Goal: Information Seeking & Learning: Learn about a topic

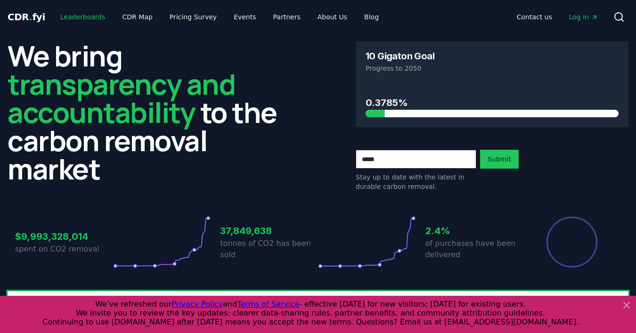
click at [93, 18] on link "Leaderboards" at bounding box center [83, 16] width 60 height 17
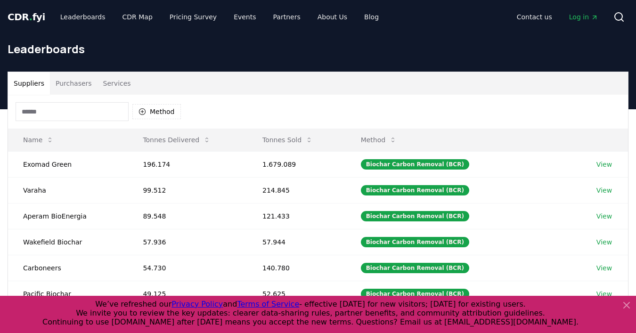
click at [88, 119] on input at bounding box center [72, 111] width 113 height 19
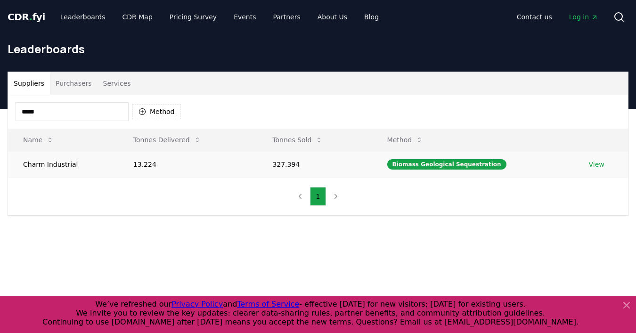
type input "*****"
click at [58, 164] on td "Charm Industrial" at bounding box center [63, 164] width 110 height 26
click at [597, 160] on link "View" at bounding box center [596, 164] width 16 height 9
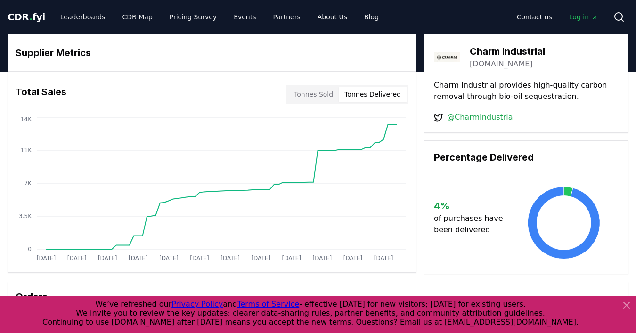
click at [386, 93] on button "Tonnes Delivered" at bounding box center [372, 94] width 68 height 15
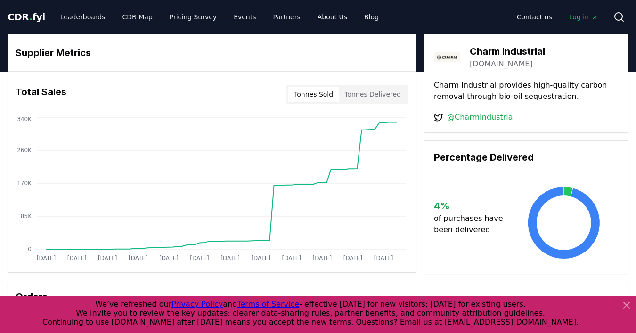
click at [302, 90] on button "Tonnes Sold" at bounding box center [313, 94] width 50 height 15
click at [362, 95] on button "Tonnes Delivered" at bounding box center [372, 94] width 68 height 15
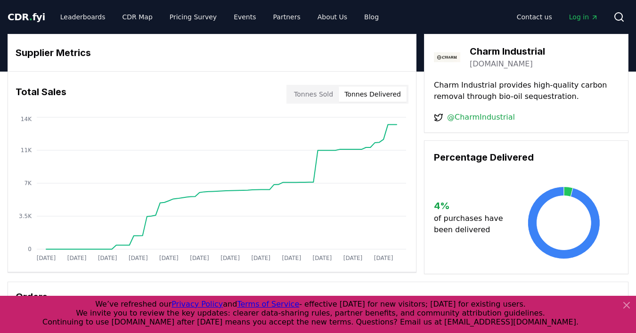
click at [629, 306] on icon at bounding box center [625, 304] width 11 height 11
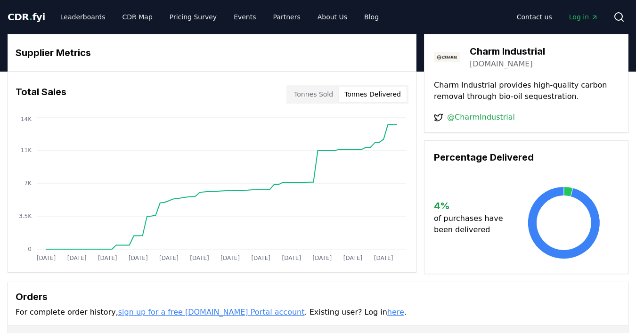
click at [322, 92] on button "Tonnes Sold" at bounding box center [313, 94] width 50 height 15
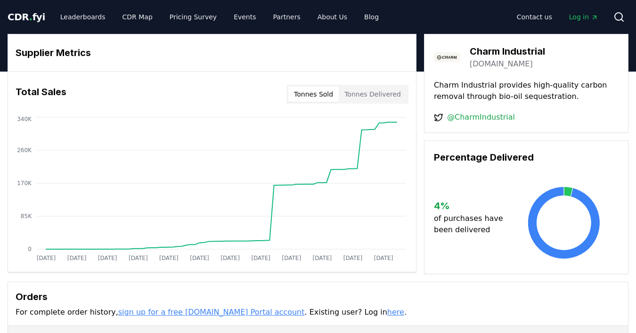
click at [370, 89] on button "Tonnes Delivered" at bounding box center [372, 94] width 68 height 15
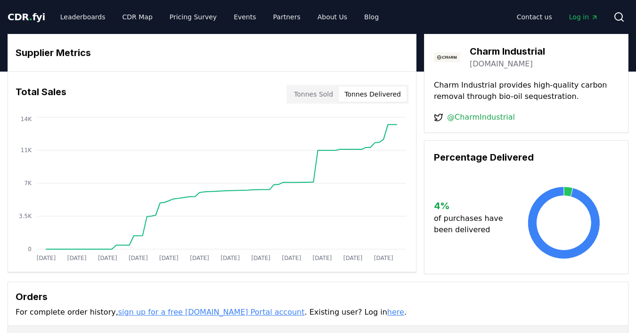
click at [326, 88] on button "Tonnes Sold" at bounding box center [313, 94] width 50 height 15
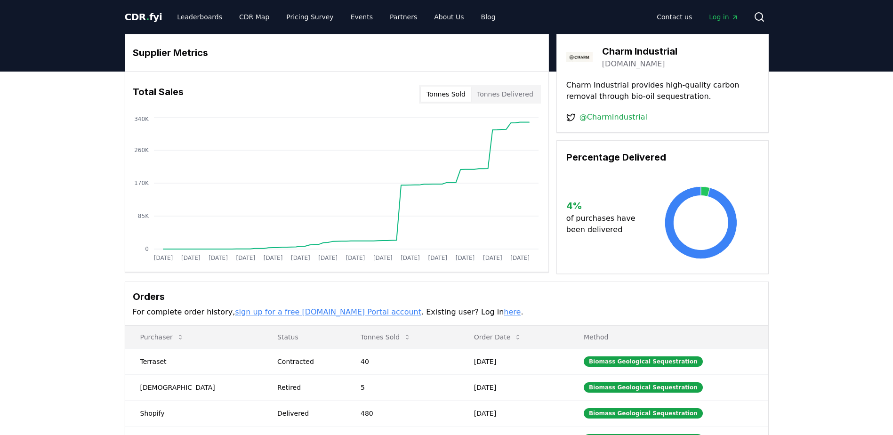
click at [106, 220] on div "Supplier Metrics Total Sales Tonnes Sold Tonnes Delivered [DATE] [DATE] [DATE] …" at bounding box center [446, 294] width 893 height 445
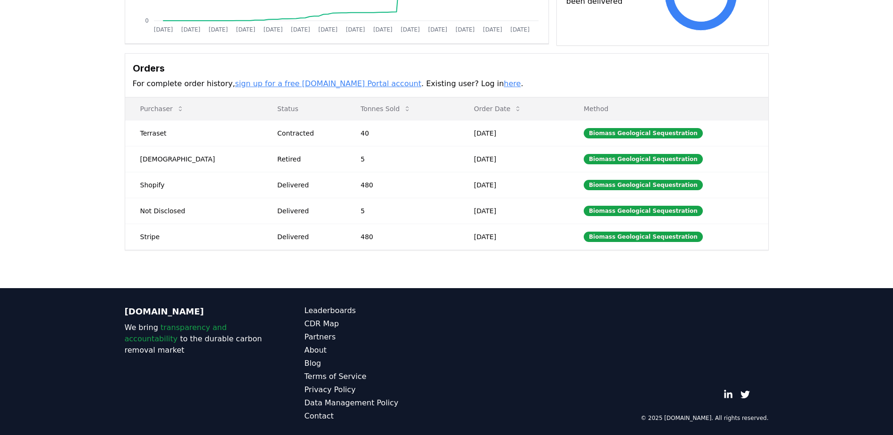
scroll to position [232, 0]
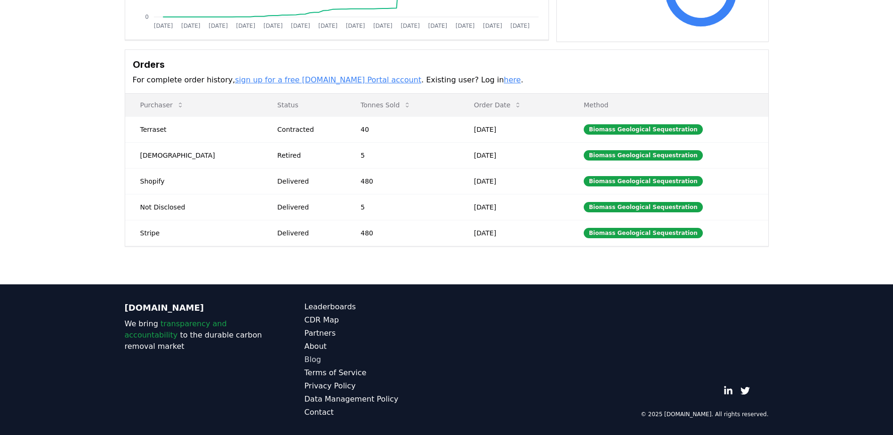
click at [316, 332] on link "Blog" at bounding box center [376, 359] width 142 height 11
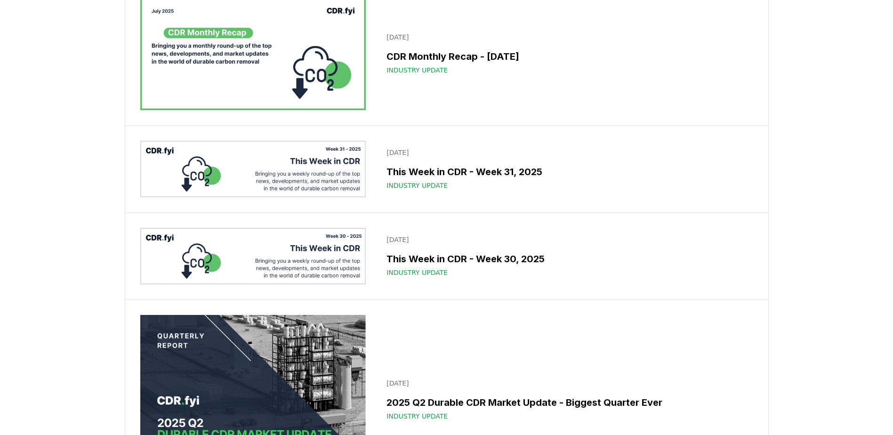
scroll to position [1305, 0]
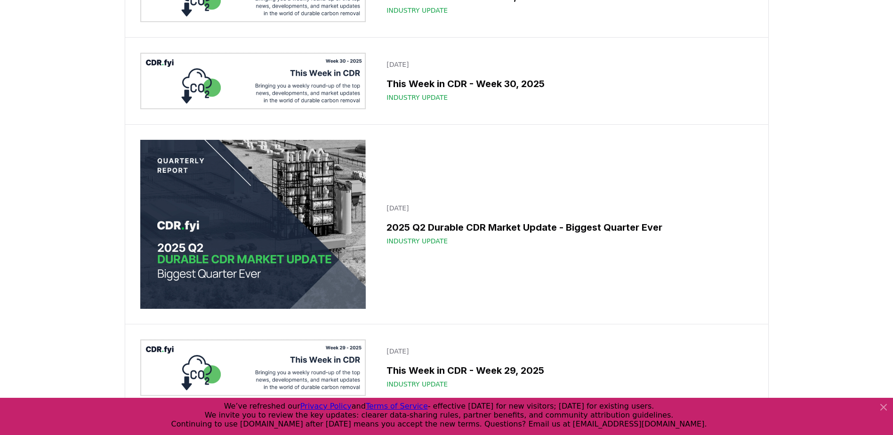
click at [882, 406] on icon at bounding box center [884, 407] width 6 height 6
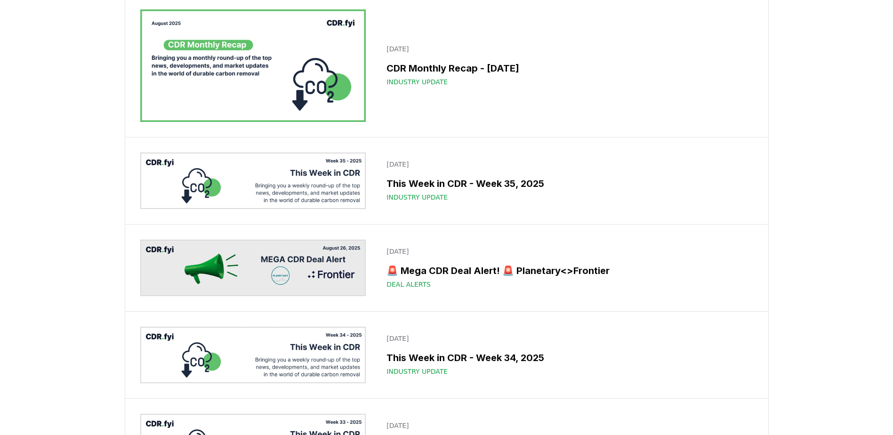
scroll to position [0, 0]
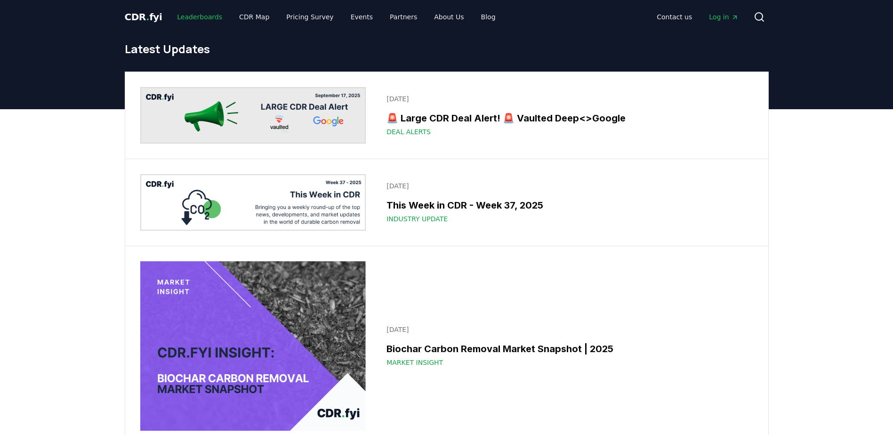
click at [195, 20] on link "Leaderboards" at bounding box center [199, 16] width 60 height 17
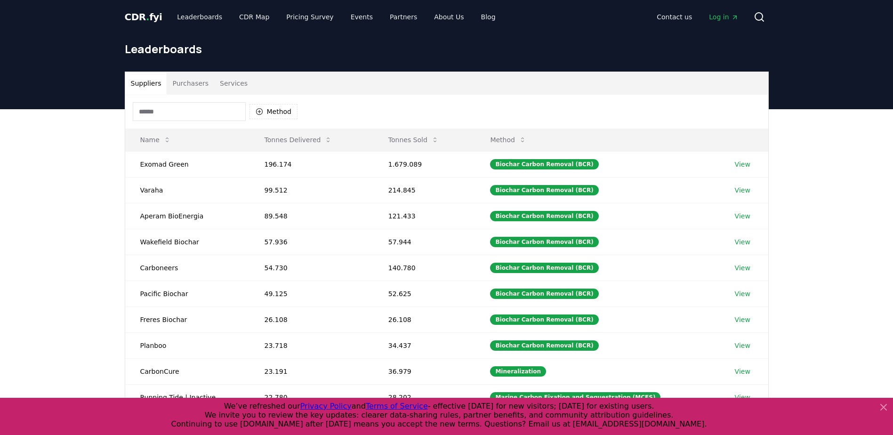
click at [884, 407] on icon at bounding box center [884, 407] width 6 height 6
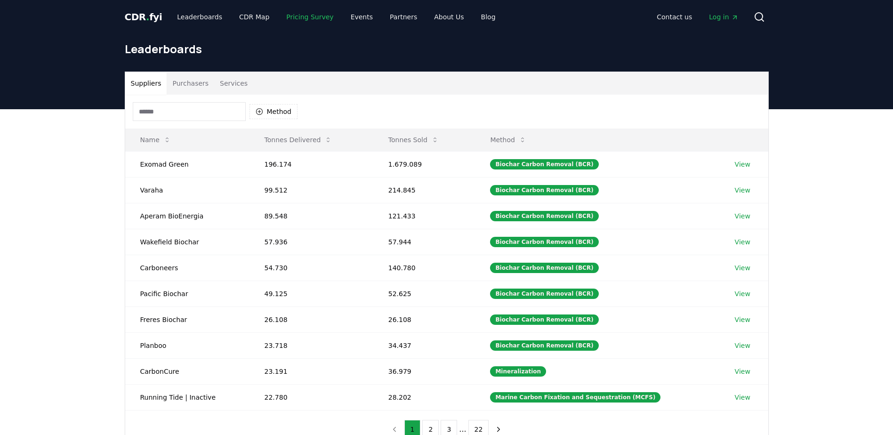
click at [317, 16] on link "Pricing Survey" at bounding box center [310, 16] width 62 height 17
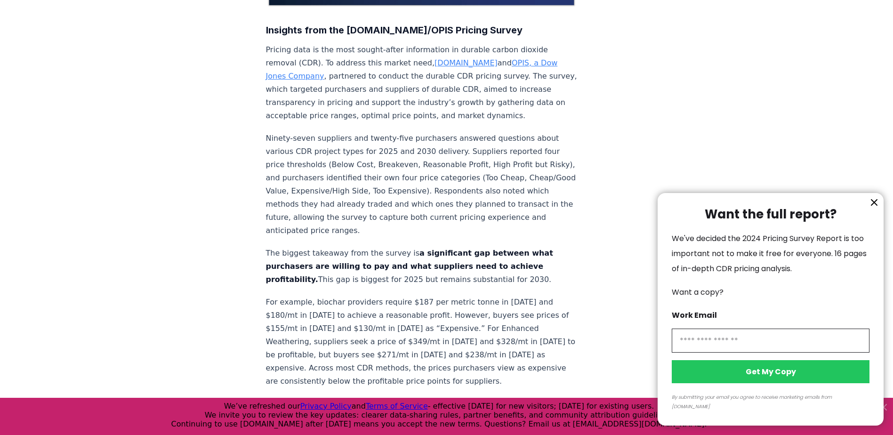
scroll to position [330, 0]
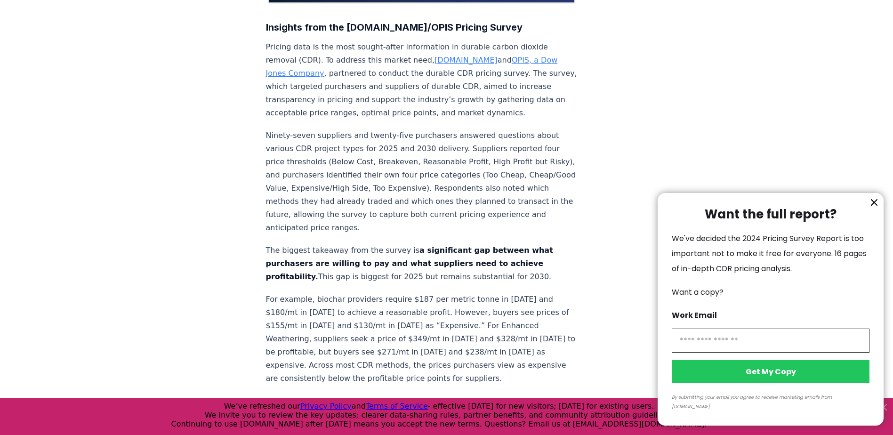
click at [876, 208] on icon "information" at bounding box center [874, 202] width 11 height 11
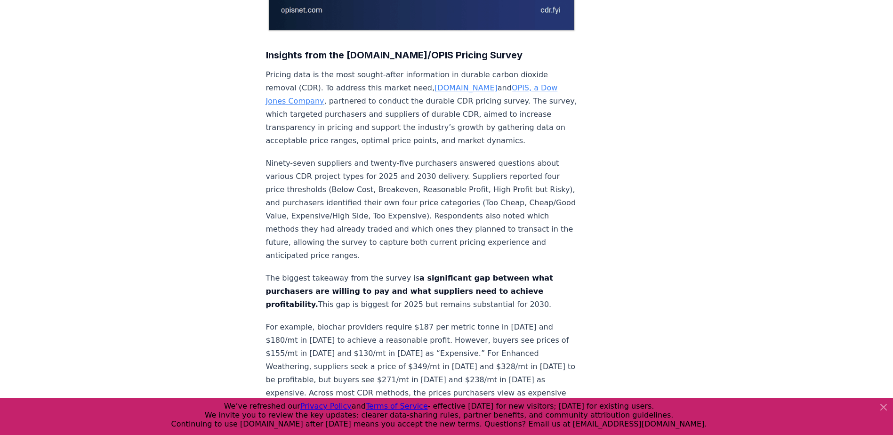
scroll to position [311, 0]
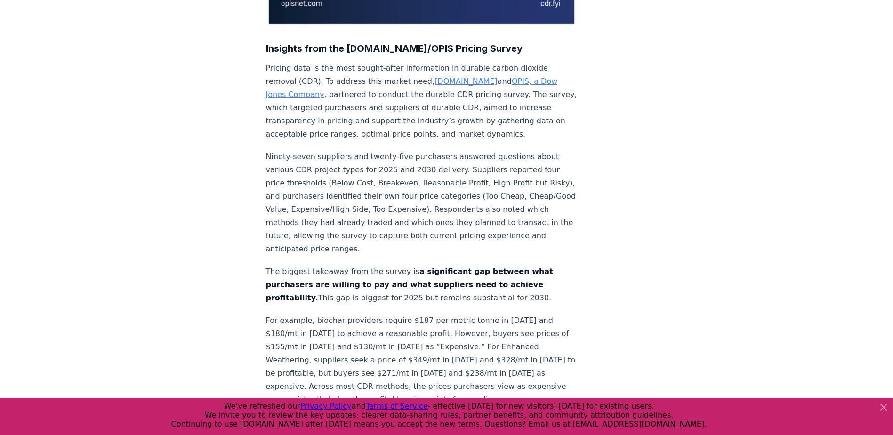
drag, startPoint x: 590, startPoint y: 198, endPoint x: 596, endPoint y: 214, distance: 16.8
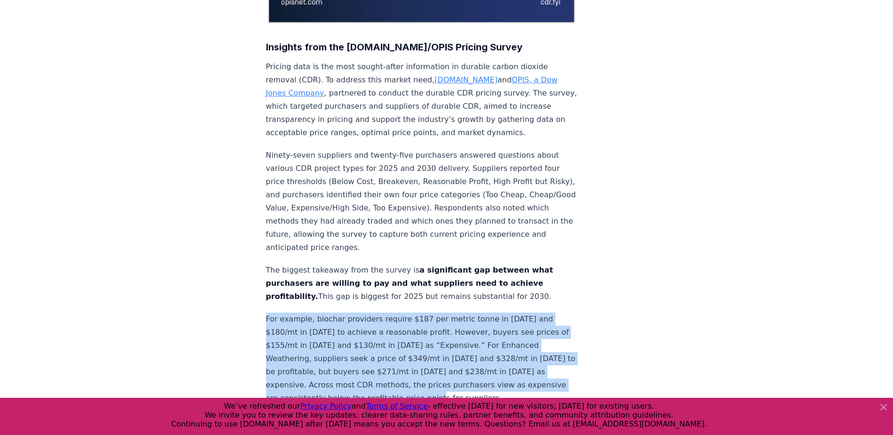
drag, startPoint x: 265, startPoint y: 290, endPoint x: 486, endPoint y: 368, distance: 234.8
